Goal: Task Accomplishment & Management: Use online tool/utility

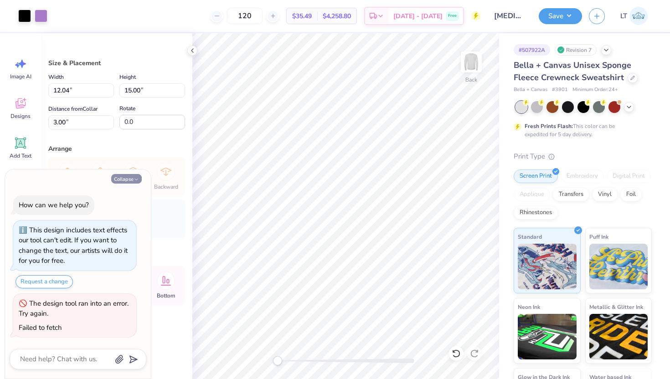
click at [138, 180] on icon "button" at bounding box center [136, 179] width 5 height 5
type textarea "x"
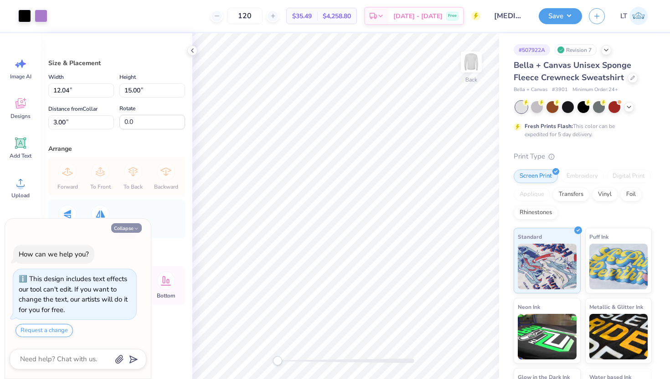
click at [130, 223] on button "Collapse" at bounding box center [126, 228] width 31 height 10
type textarea "x"
